Goal: Task Accomplishment & Management: Complete application form

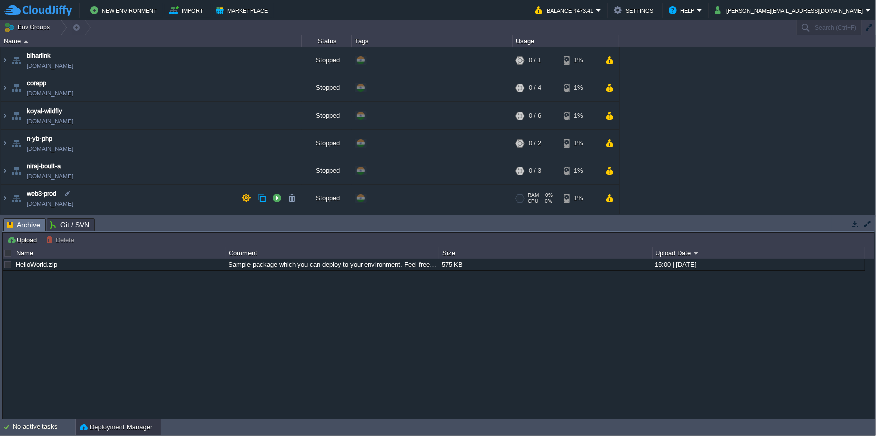
scroll to position [25, 0]
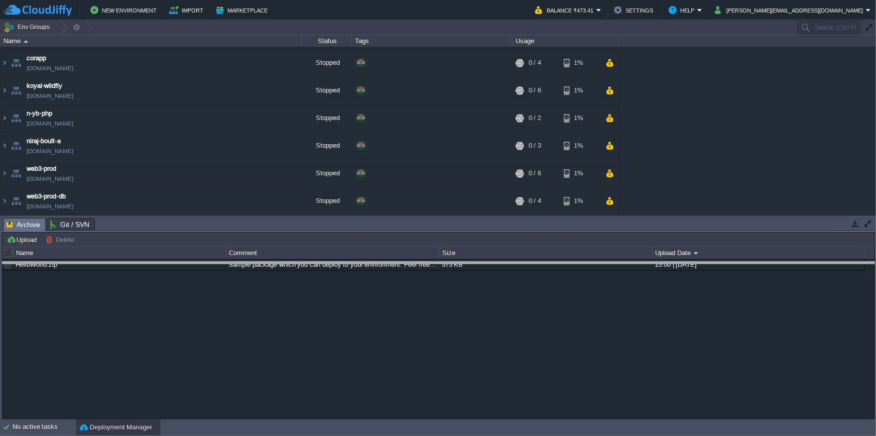
drag, startPoint x: 132, startPoint y: 219, endPoint x: 125, endPoint y: 282, distance: 63.2
click at [125, 282] on body "New Environment Import Marketplace Bonus ₹0.00 Upgrade Account Balance ₹473.41 …" at bounding box center [438, 218] width 876 height 436
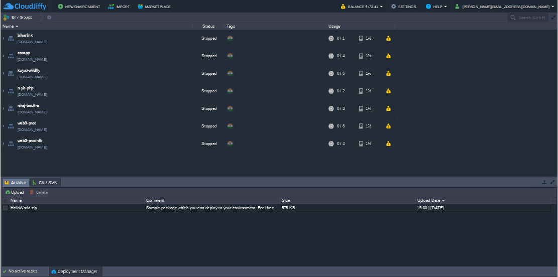
scroll to position [0, 0]
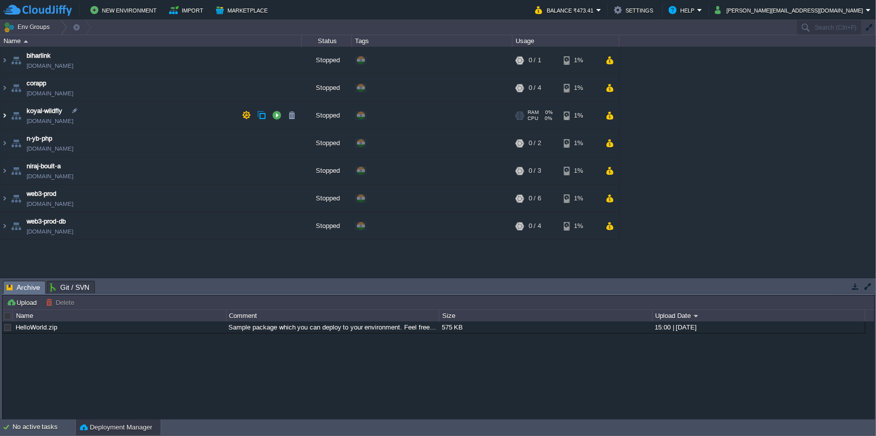
click at [6, 113] on img at bounding box center [5, 115] width 8 height 27
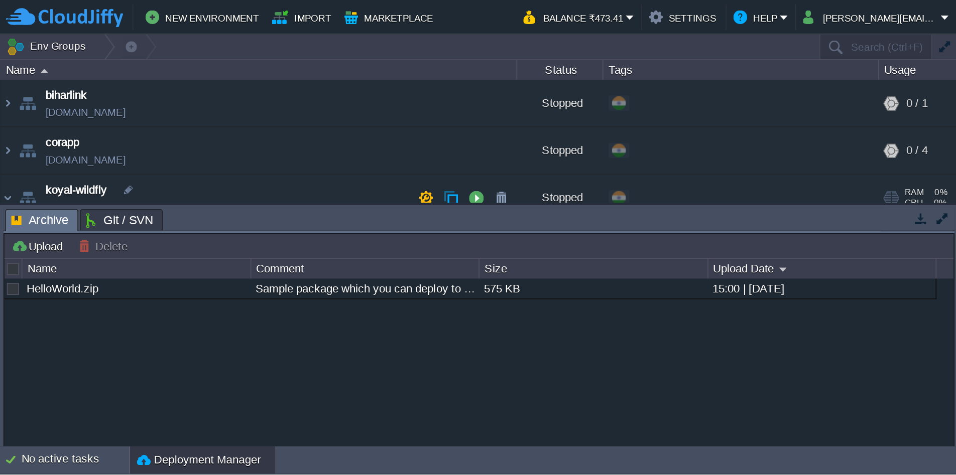
scroll to position [47, 0]
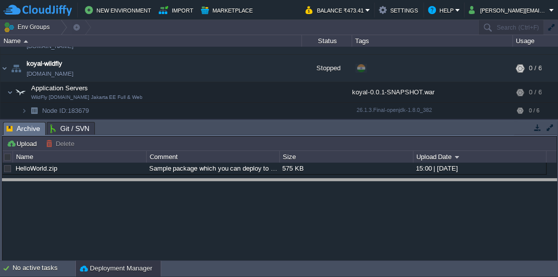
drag, startPoint x: 110, startPoint y: 135, endPoint x: 104, endPoint y: 194, distance: 59.5
click at [104, 195] on body "New Environment Import Marketplace Bonus ₹0.00 Upgrade Account Balance ₹473.41 …" at bounding box center [279, 138] width 558 height 277
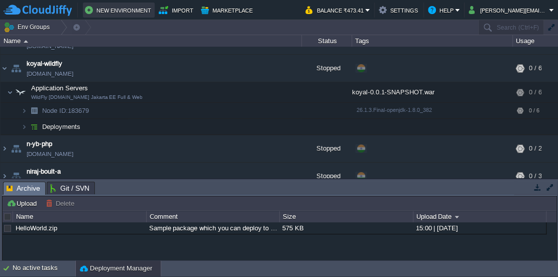
click at [129, 11] on button "New Environment" at bounding box center [119, 10] width 68 height 12
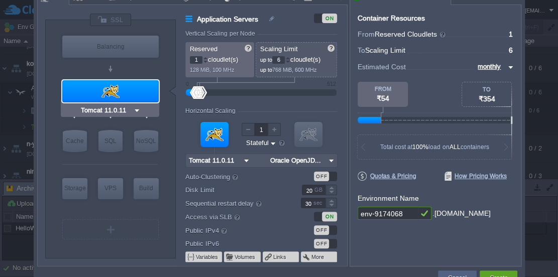
click at [138, 110] on img at bounding box center [137, 110] width 8 height 10
click at [50, 124] on div "VM Balancing VM Application Servers VM Cache VM SQL VM NoSQL VM Storage VM VPS …" at bounding box center [110, 139] width 131 height 238
click at [135, 109] on img at bounding box center [137, 110] width 8 height 10
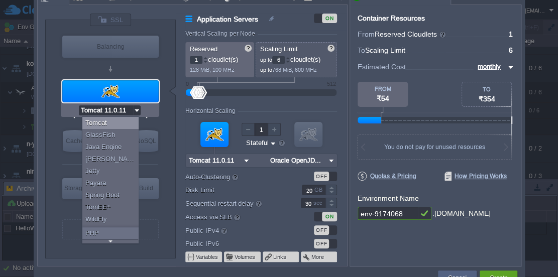
click at [56, 118] on div "VM Balancing VM Application Servers VM Cache VM SQL VM NoSQL VM Storage VM VPS …" at bounding box center [110, 139] width 131 height 238
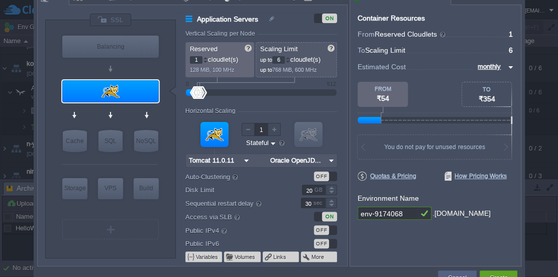
type input "NGINX 1.28.0"
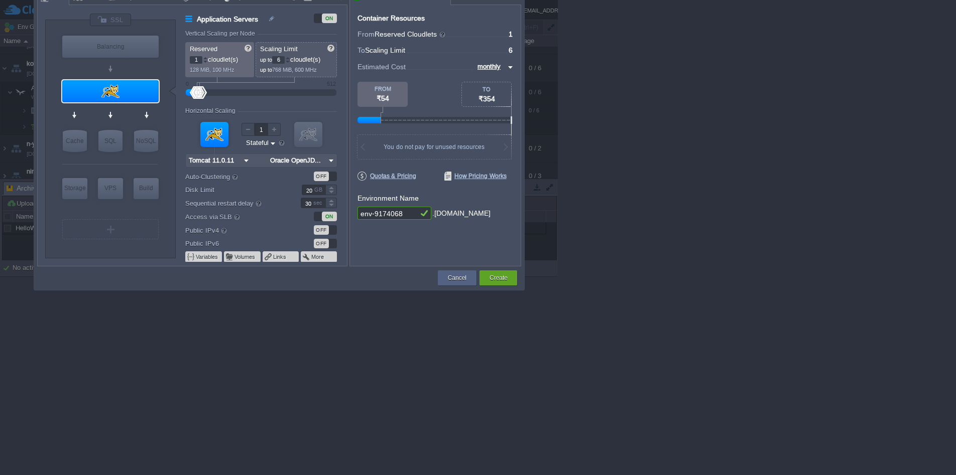
scroll to position [0, 0]
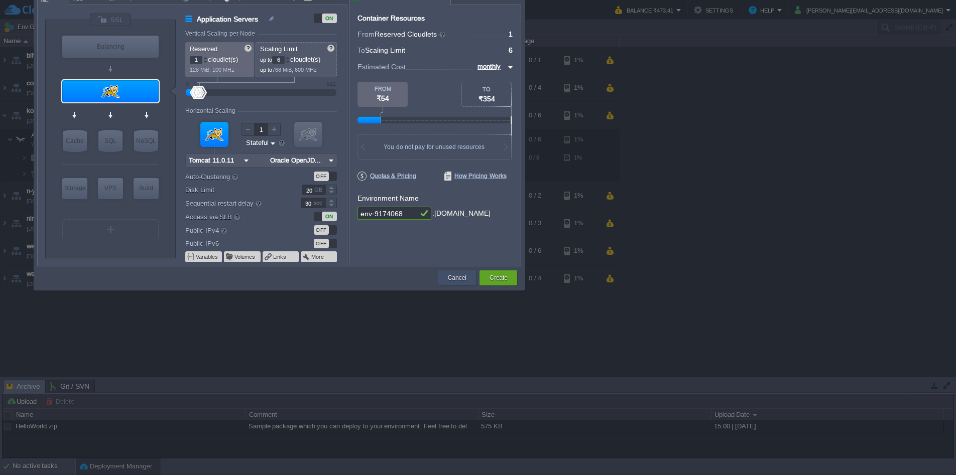
click at [460, 279] on button "Cancel" at bounding box center [457, 278] width 19 height 10
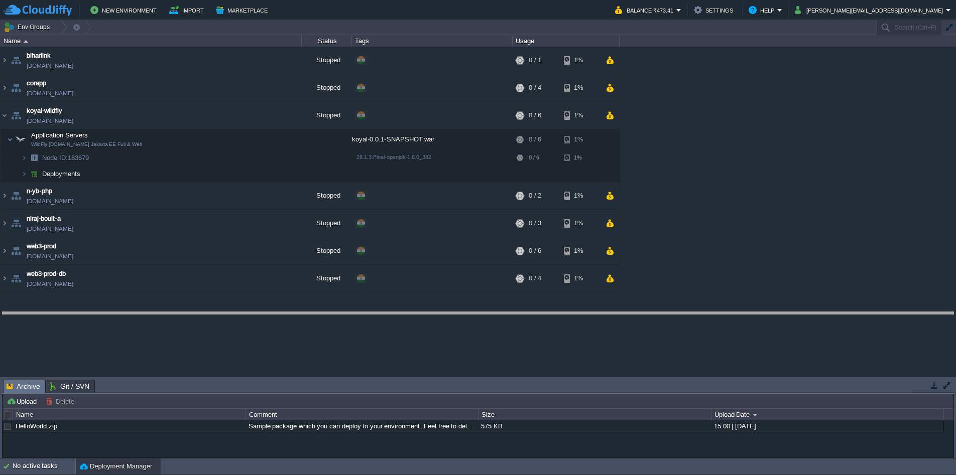
drag, startPoint x: 473, startPoint y: 385, endPoint x: 495, endPoint y: 315, distance: 72.9
click at [495, 315] on body "New Environment Import Marketplace Bonus ₹0.00 Upgrade Account Balance ₹473.41 …" at bounding box center [478, 237] width 956 height 475
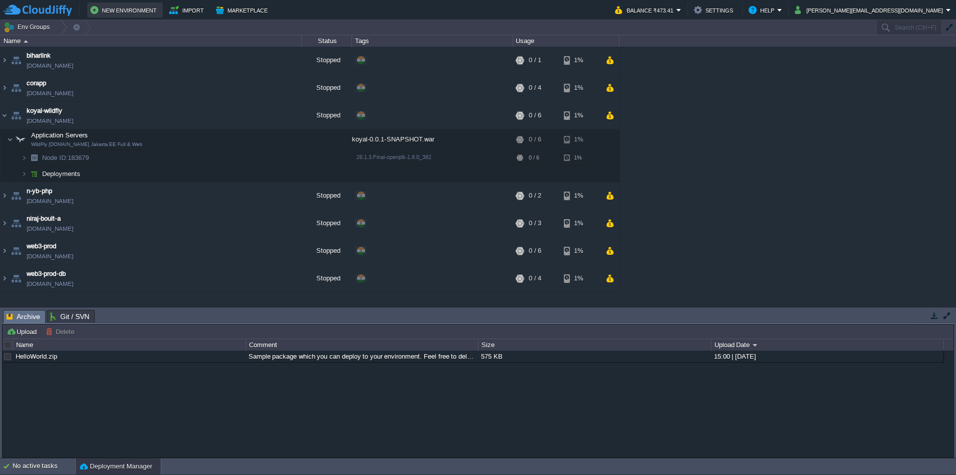
click at [124, 12] on button "New Environment" at bounding box center [124, 10] width 69 height 12
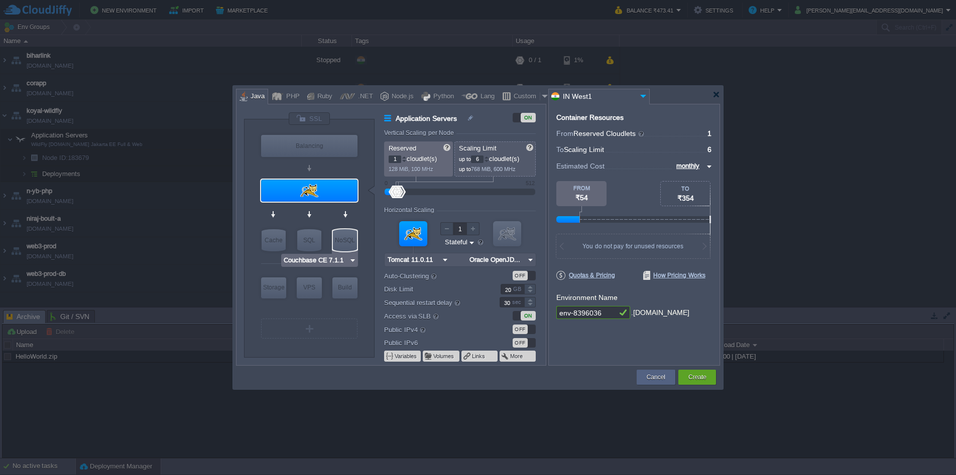
type input "Maven [DATE]"
click at [590, 364] on div "Container Resources From Reserved Cloudlets ... = 1 not added To Scaling Limit …" at bounding box center [634, 235] width 172 height 262
click at [717, 95] on div at bounding box center [716, 95] width 8 height 8
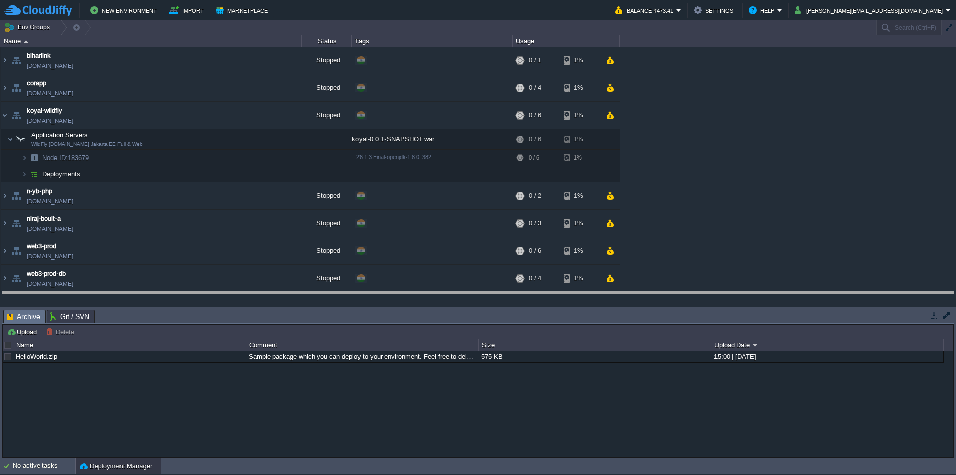
drag, startPoint x: 456, startPoint y: 317, endPoint x: 469, endPoint y: 286, distance: 33.6
click at [468, 287] on body "New Environment Import Marketplace Bonus ₹0.00 Upgrade Account Balance ₹473.41 …" at bounding box center [478, 237] width 956 height 475
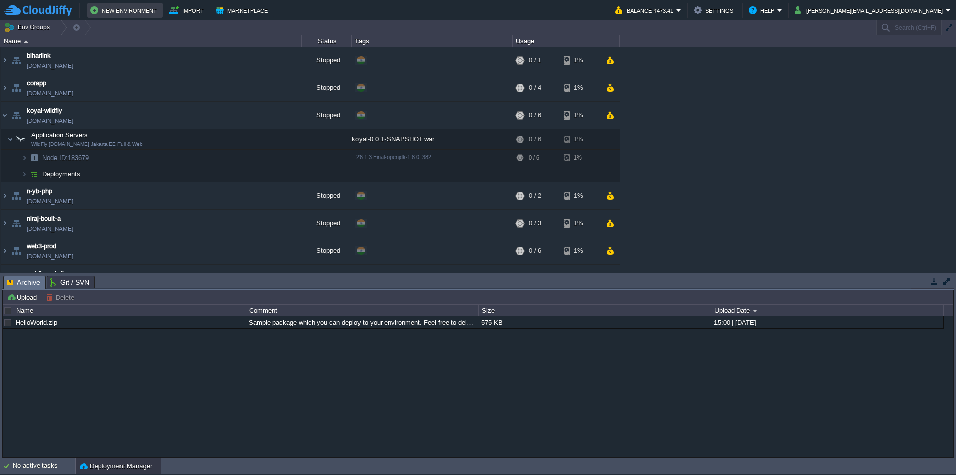
click at [140, 12] on button "New Environment" at bounding box center [124, 10] width 69 height 12
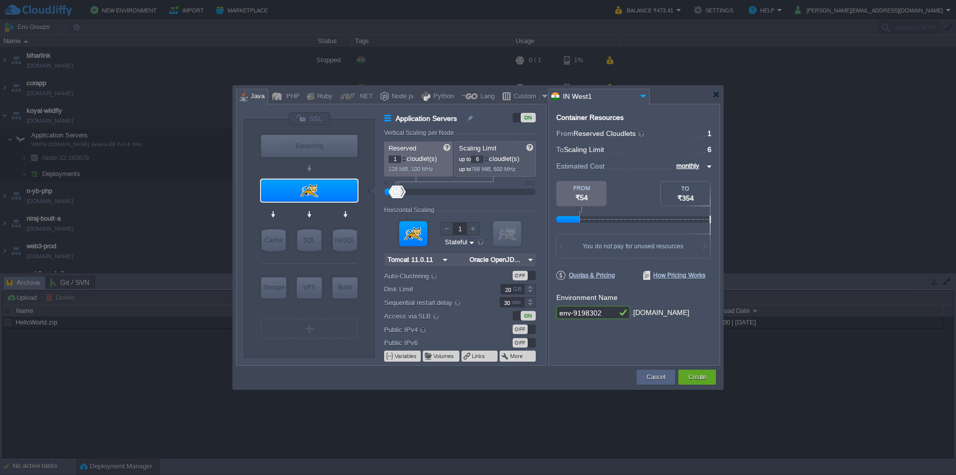
type input "Tomcat 11.0.11"
click at [334, 208] on img at bounding box center [336, 210] width 8 height 10
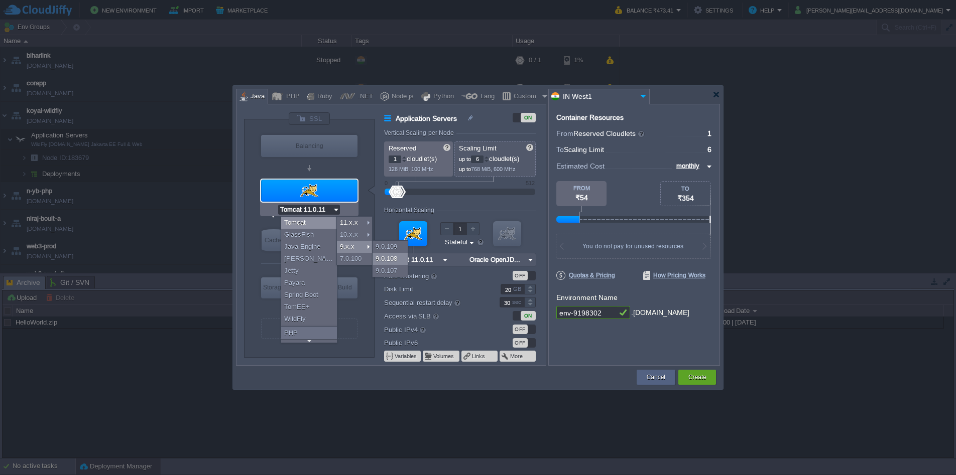
click at [388, 258] on div "9.0.108" at bounding box center [390, 259] width 35 height 12
type input "Tomcat 9.0.108"
type input "Oracle OpenJD..."
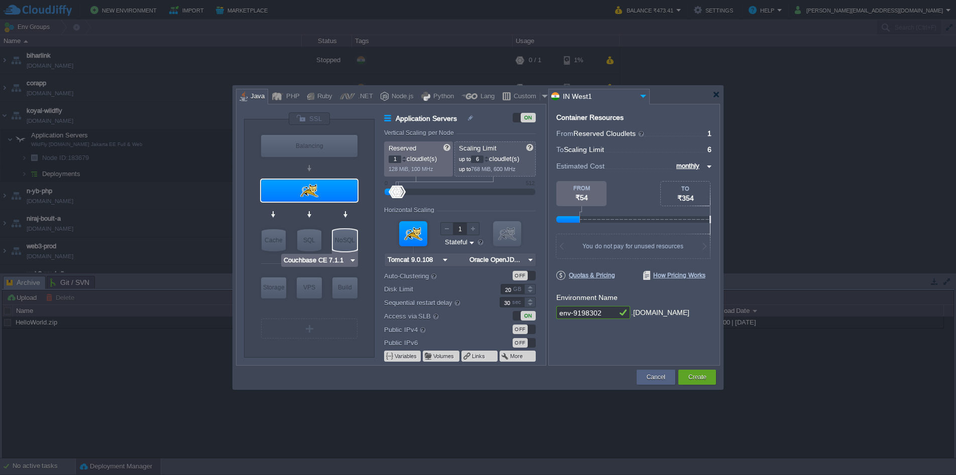
type input "MariaDB 12.0.2"
click at [354, 262] on img at bounding box center [354, 261] width 8 height 10
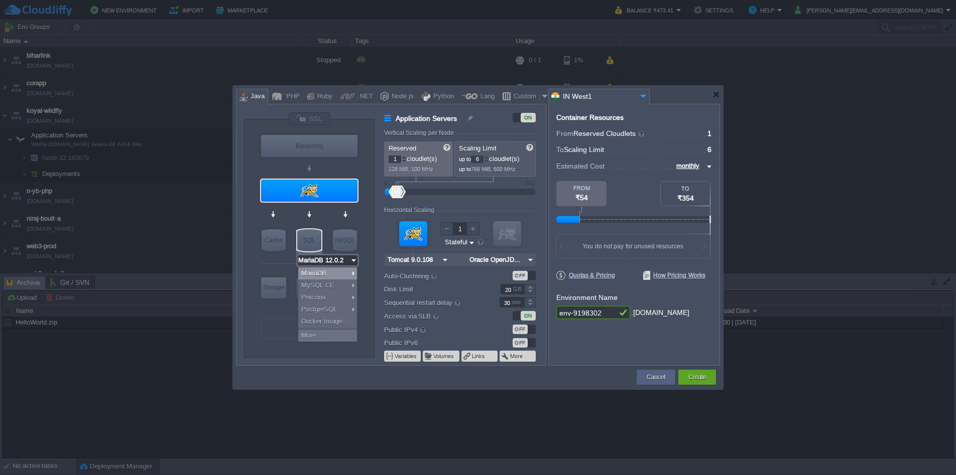
click at [312, 234] on div "SQL" at bounding box center [309, 240] width 24 height 22
type input "SQL Databases"
type input "4"
type input "MariaDB 12.0.2"
type input "12.0.2-almalin..."
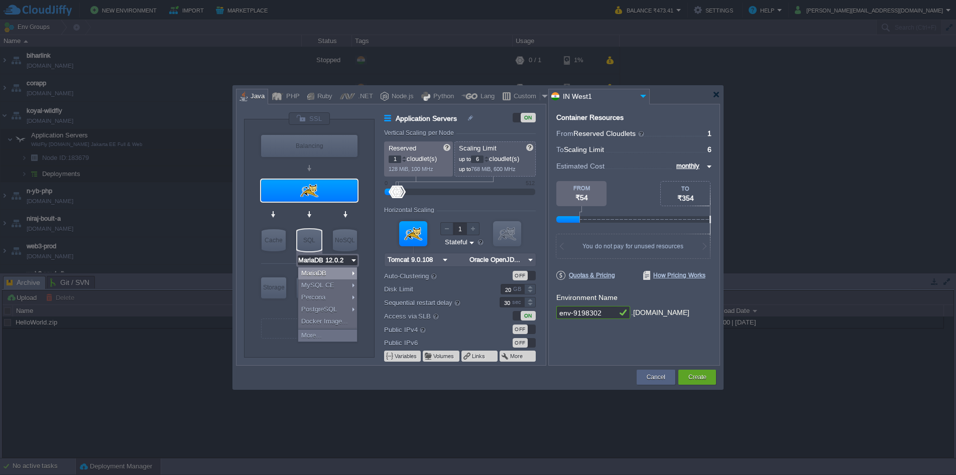
type input "Stateless"
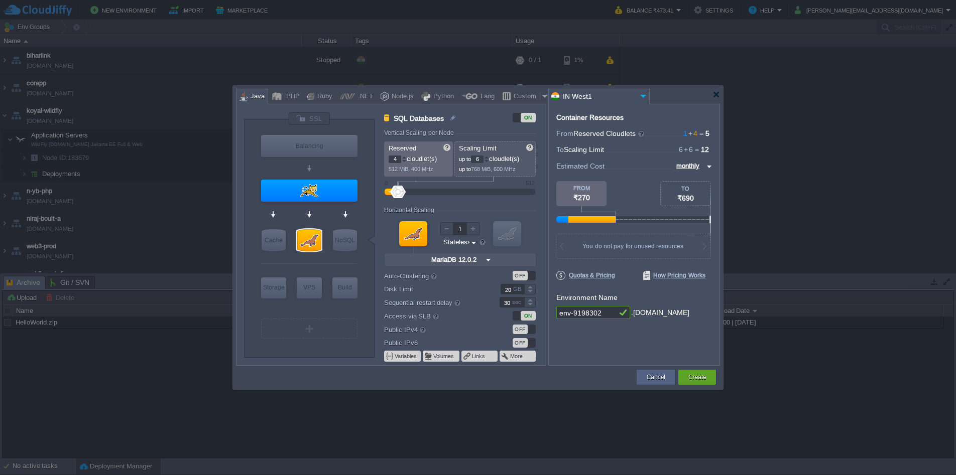
type input "MariaDB 12.0.2"
click at [353, 262] on img at bounding box center [354, 261] width 8 height 10
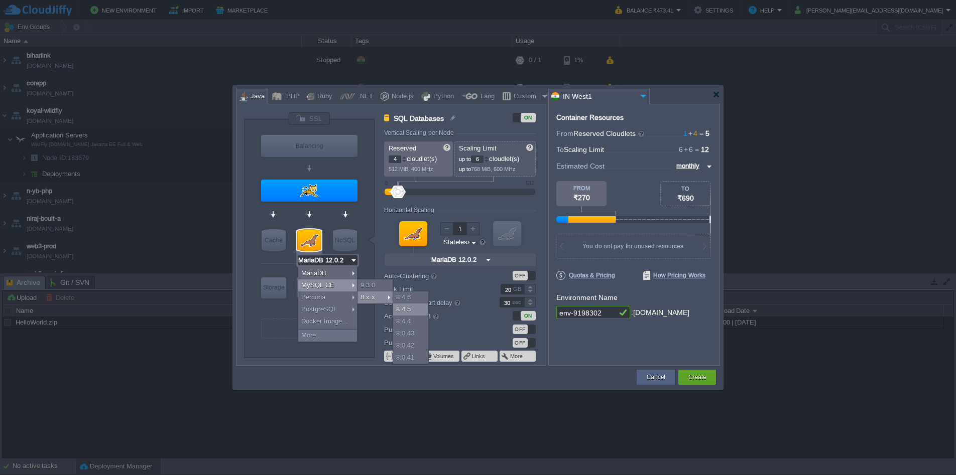
click at [414, 309] on div "8.4.5" at bounding box center [410, 310] width 35 height 12
type input "MySQL CE 8.4.5"
type input "8.4.5-almalinux-9"
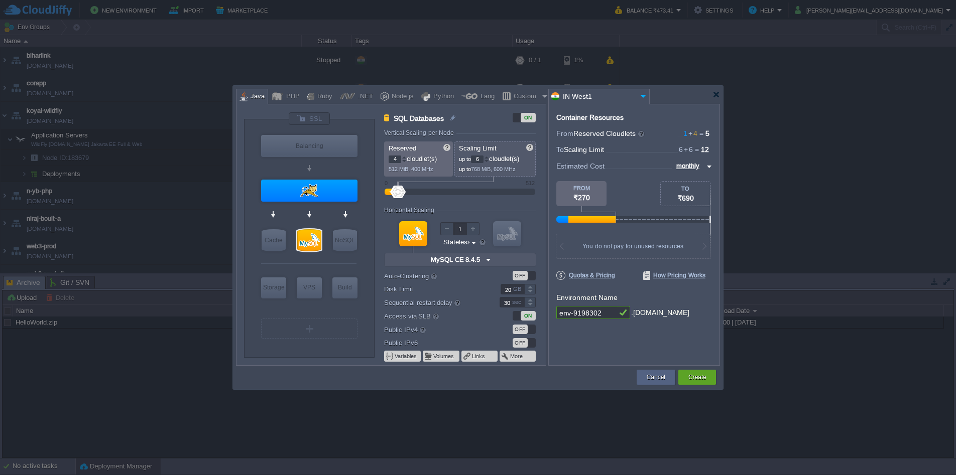
type input "Tomcat 9.0.108"
click at [315, 190] on div at bounding box center [309, 191] width 96 height 22
type input "Application Servers"
type input "1"
type input "Tomcat 9.0.108"
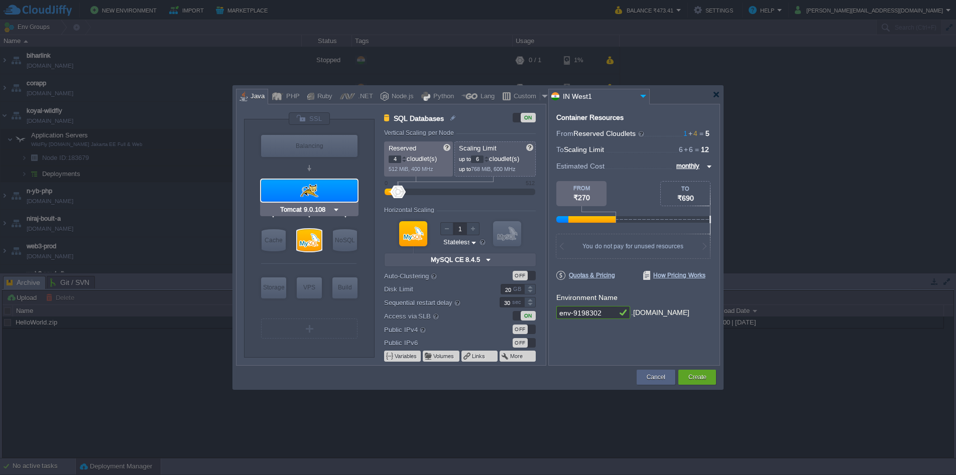
type input "Oracle OpenJD..."
type input "Stateful"
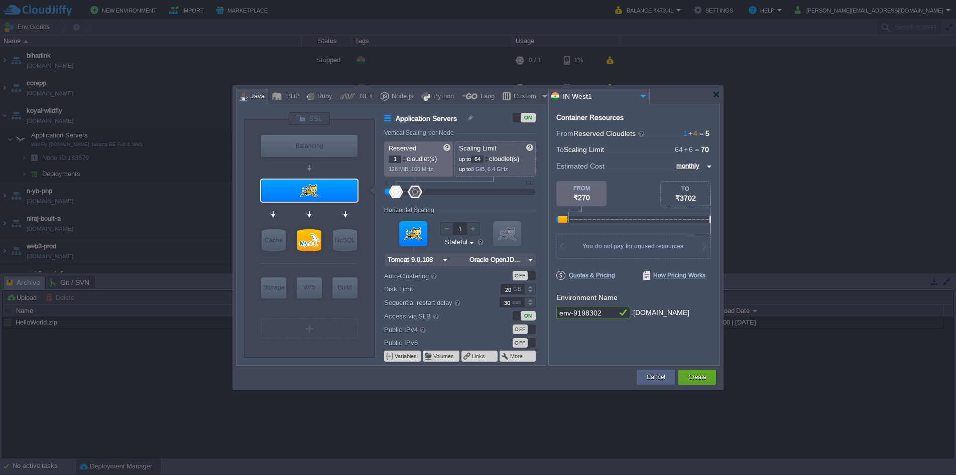
type input "68"
drag, startPoint x: 402, startPoint y: 193, endPoint x: 416, endPoint y: 193, distance: 14.1
click at [416, 193] on div at bounding box center [415, 192] width 15 height 13
type input "8"
click at [400, 196] on div at bounding box center [399, 192] width 15 height 13
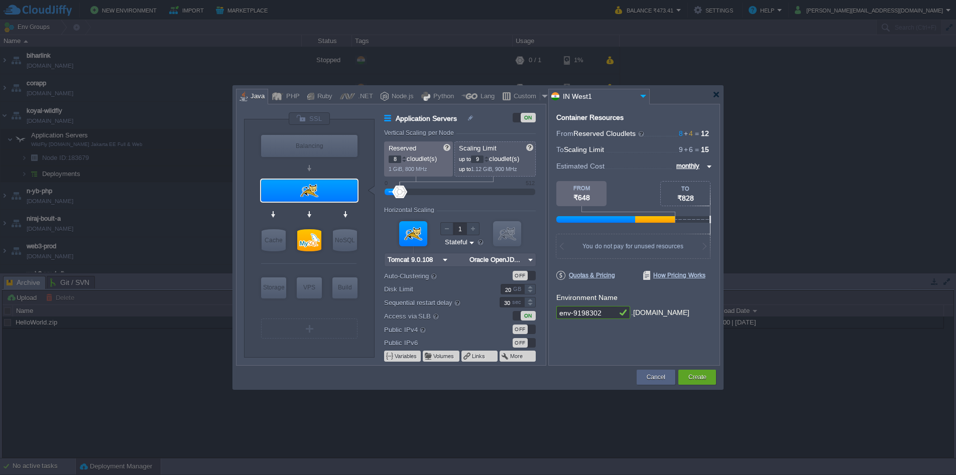
type input "8"
type input "7"
drag, startPoint x: 417, startPoint y: 190, endPoint x: 399, endPoint y: 195, distance: 18.8
click at [399, 195] on div at bounding box center [460, 192] width 129 height 11
type input "MySQL CE 8.4.5"
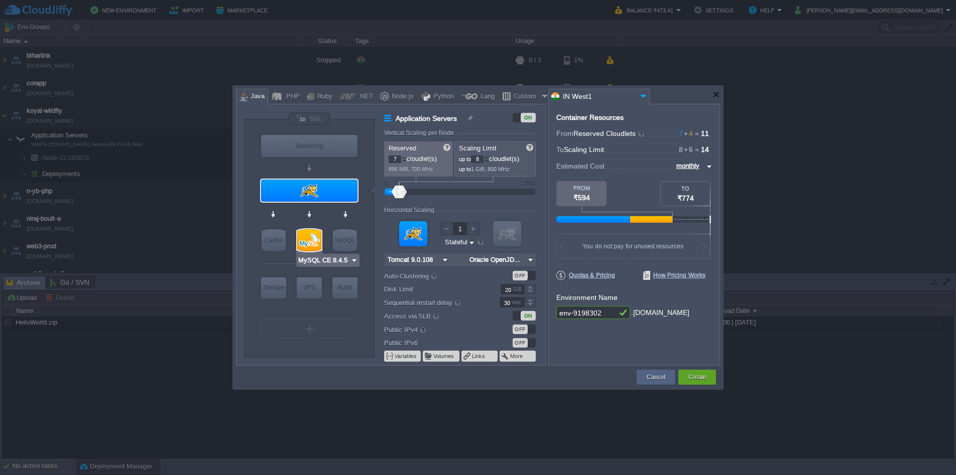
click at [310, 232] on div at bounding box center [309, 240] width 24 height 22
type input "SQL Databases"
type input "4"
type input "6"
type input "MySQL CE 8.4.5"
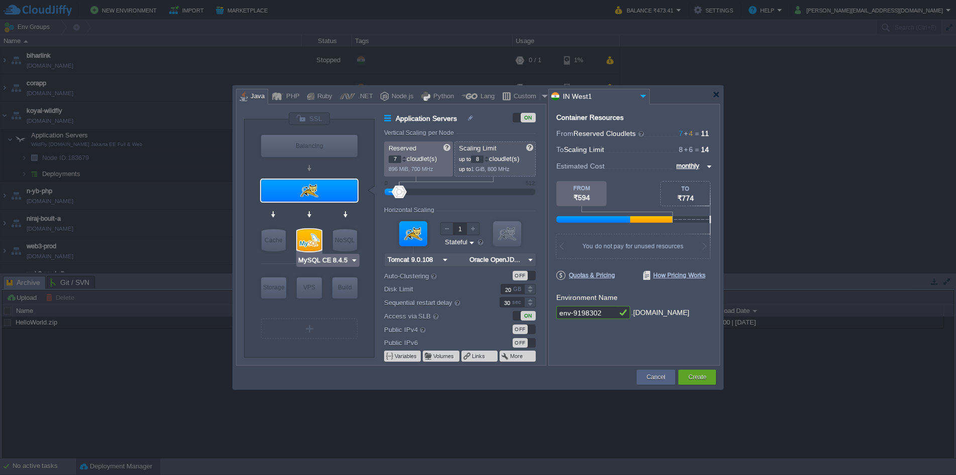
type input "8.4.5-almalinux-9"
type input "Stateless"
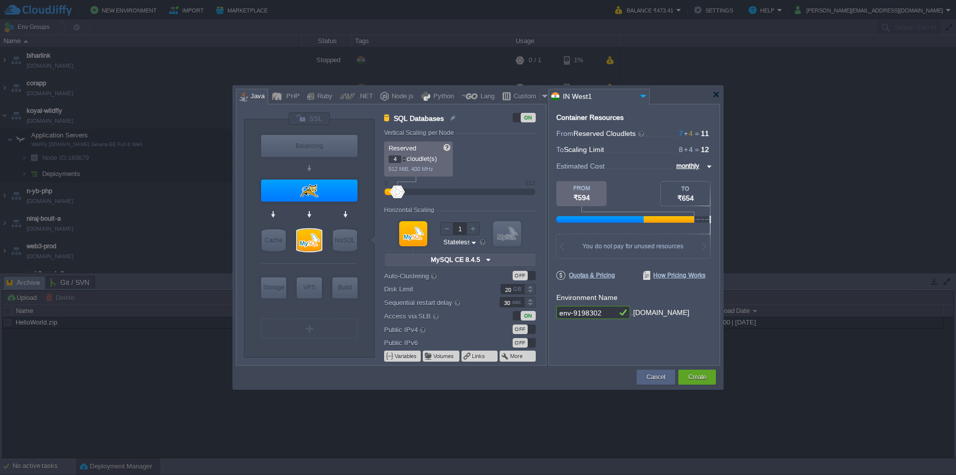
click at [398, 192] on div at bounding box center [397, 192] width 15 height 13
drag, startPoint x: 400, startPoint y: 191, endPoint x: 406, endPoint y: 193, distance: 6.2
click at [406, 193] on div at bounding box center [406, 192] width 15 height 13
click at [400, 191] on div at bounding box center [400, 192] width 15 height 13
type input "8"
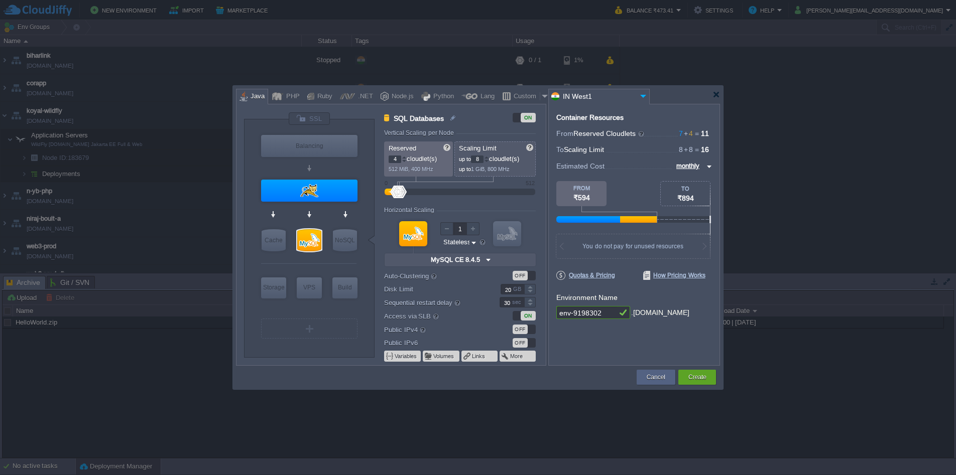
click at [400, 191] on div at bounding box center [399, 192] width 15 height 13
type input "Tomcat 9.0.108"
click at [318, 182] on div at bounding box center [309, 191] width 96 height 22
type input "Application Servers"
type input "7"
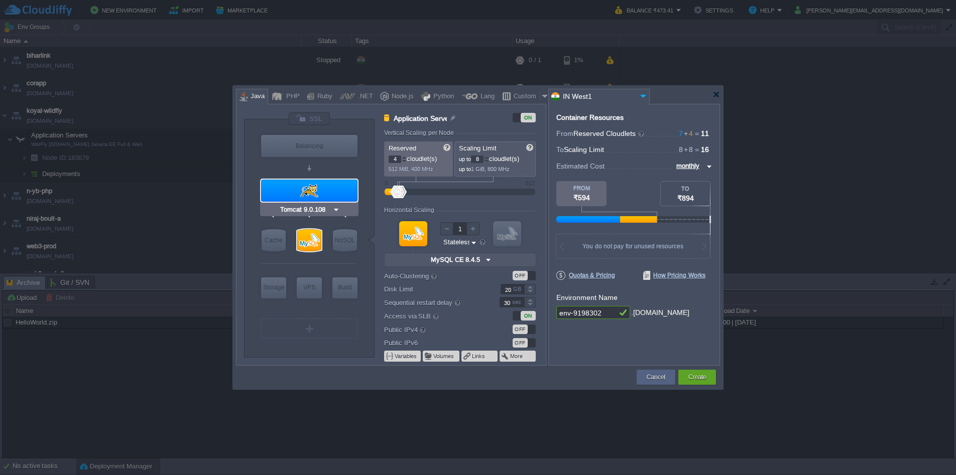
type input "Tomcat 9.0.108"
type input "Oracle OpenJD..."
type input "Stateful"
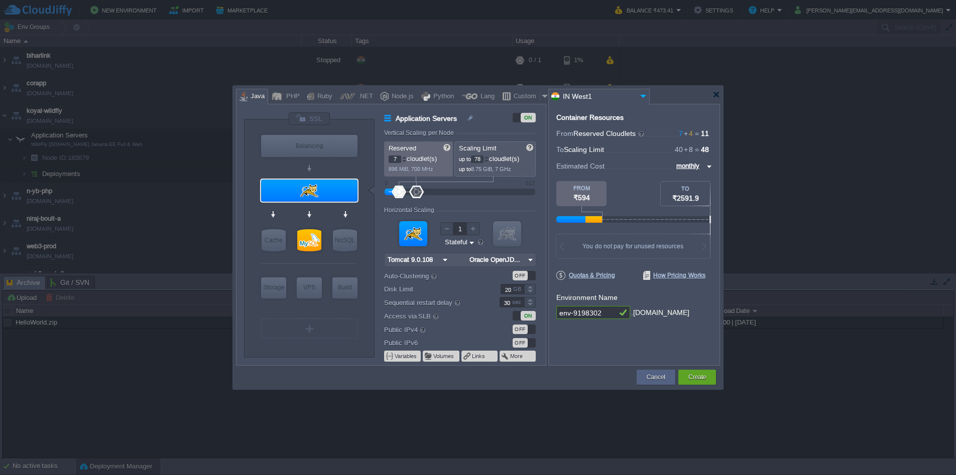
type input "80"
drag, startPoint x: 403, startPoint y: 191, endPoint x: 419, endPoint y: 190, distance: 16.1
click at [419, 190] on div at bounding box center [416, 192] width 15 height 13
type input "4"
click at [398, 192] on div at bounding box center [397, 192] width 15 height 13
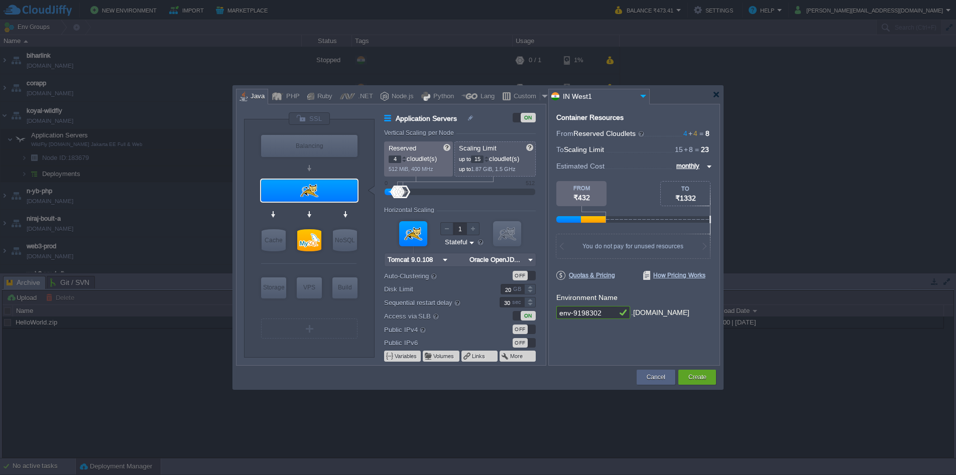
drag, startPoint x: 416, startPoint y: 190, endPoint x: 403, endPoint y: 189, distance: 12.6
click at [403, 189] on div at bounding box center [403, 192] width 15 height 13
type input "16"
click at [489, 156] on div at bounding box center [486, 158] width 5 height 4
click at [604, 353] on div "Container Resources From Reserved Cloudlets 4 + 4 ... = 8 not added To Scaling …" at bounding box center [634, 235] width 172 height 262
